Goal: Entertainment & Leisure: Consume media (video, audio)

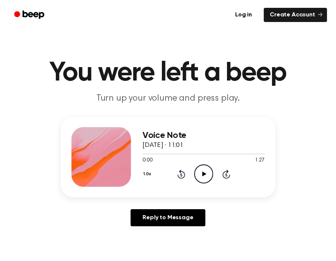
click at [199, 171] on icon "Play Audio" at bounding box center [203, 173] width 19 height 19
drag, startPoint x: 153, startPoint y: 154, endPoint x: 124, endPoint y: 154, distance: 29.4
click at [124, 154] on div "Voice Note [DATE] · 11:01 0:11 1:27 Your browser does not support the [object O…" at bounding box center [168, 156] width 214 height 80
click at [144, 154] on div at bounding box center [204, 153] width 122 height 6
click at [182, 175] on icon "Rewind 5 seconds" at bounding box center [181, 174] width 8 height 10
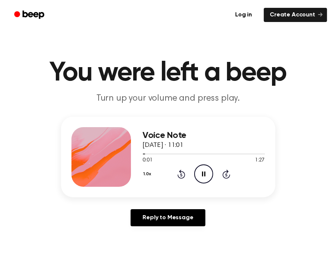
click at [182, 175] on icon "Rewind 5 seconds" at bounding box center [181, 174] width 8 height 10
click at [282, 111] on main "You were left a beep Turn up your volume and press play. Voice Note [DATE] · 11…" at bounding box center [168, 241] width 336 height 482
click at [181, 172] on icon at bounding box center [182, 173] width 8 height 9
click at [210, 175] on icon "Play Audio" at bounding box center [203, 173] width 19 height 19
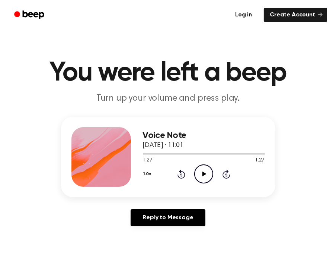
click at [180, 179] on div "1.0x Rewind 5 seconds Play Audio Skip 5 seconds" at bounding box center [204, 173] width 122 height 19
click at [182, 174] on icon "Rewind 5 seconds" at bounding box center [181, 174] width 8 height 10
click at [201, 173] on icon "Play Audio" at bounding box center [203, 173] width 19 height 19
